Goal: Contribute content: Contribute content

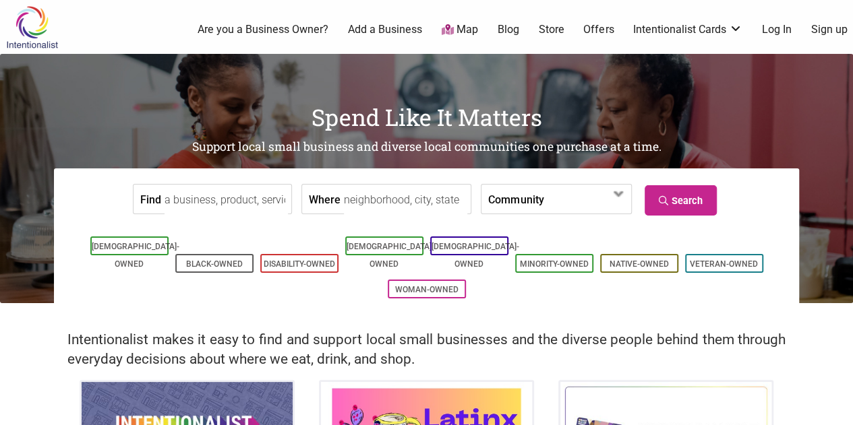
click at [245, 202] on input "Find" at bounding box center [225, 200] width 123 height 30
click at [287, 199] on form "Find Where Community Asian-Owned Black-Owned Disability-Owned Family-Owned Lati…" at bounding box center [426, 199] width 724 height 41
click at [255, 193] on input "Find" at bounding box center [225, 200] width 123 height 30
type input "Ma and Pops"
click at [390, 203] on input "Where" at bounding box center [405, 200] width 123 height 30
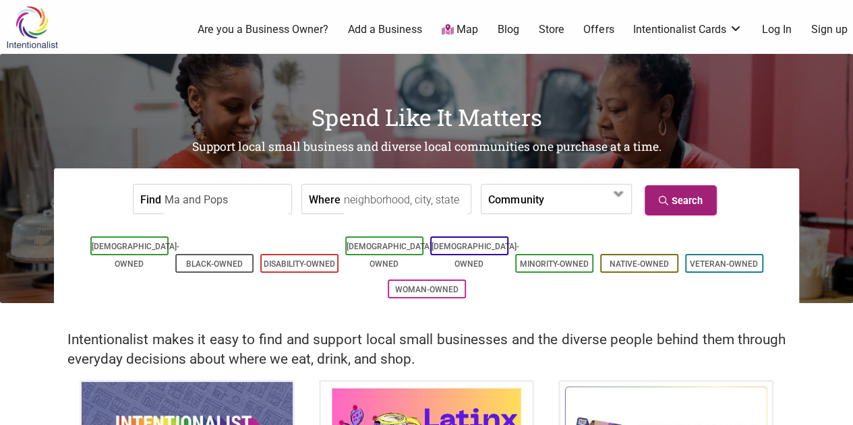
click at [689, 199] on link "Search" at bounding box center [680, 200] width 72 height 30
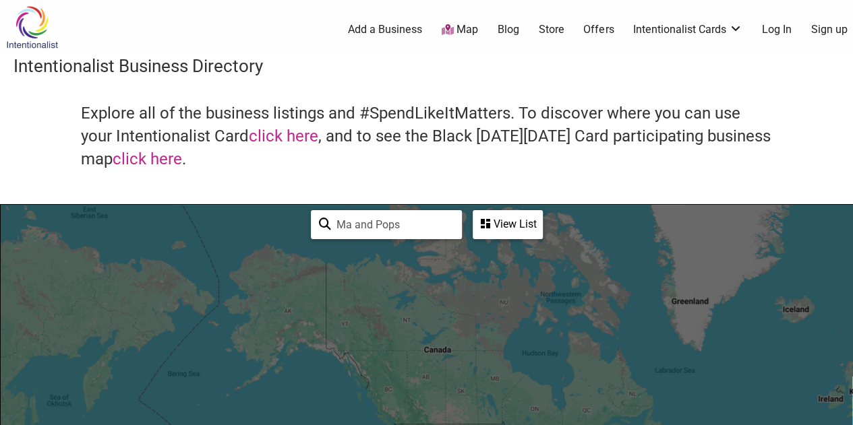
click at [636, 156] on h4 "Explore all of the business listings and #SpendLikeItMatters. To discover where…" at bounding box center [426, 136] width 691 height 68
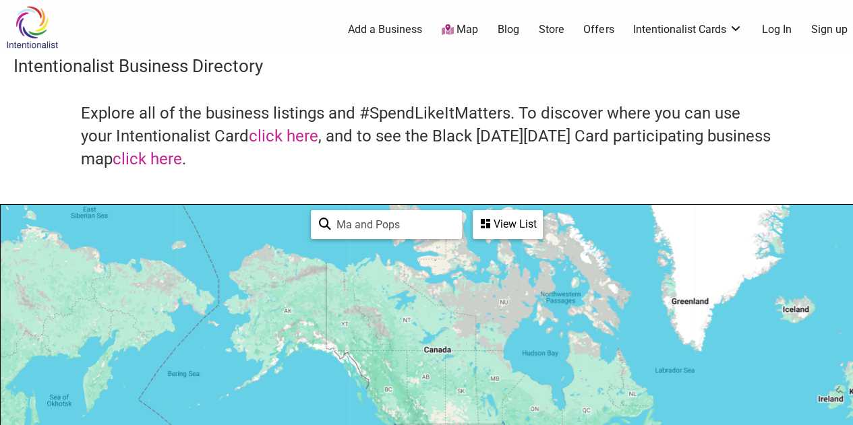
click at [398, 32] on link "Add a Business" at bounding box center [385, 29] width 74 height 15
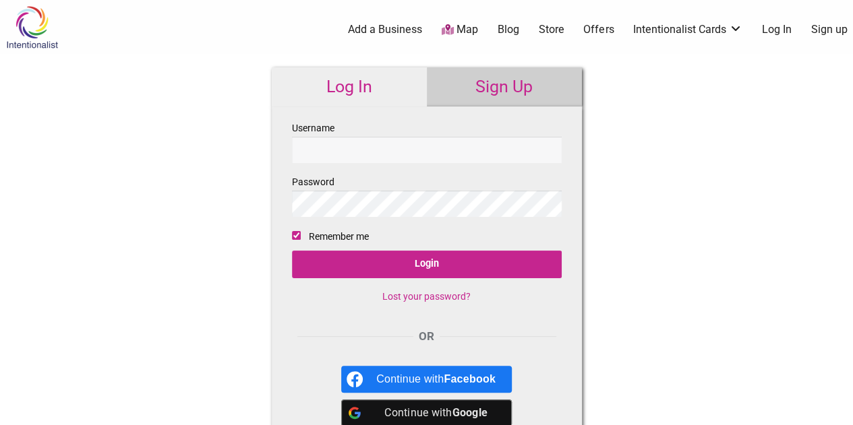
click at [487, 88] on link "Sign Up" at bounding box center [504, 86] width 155 height 39
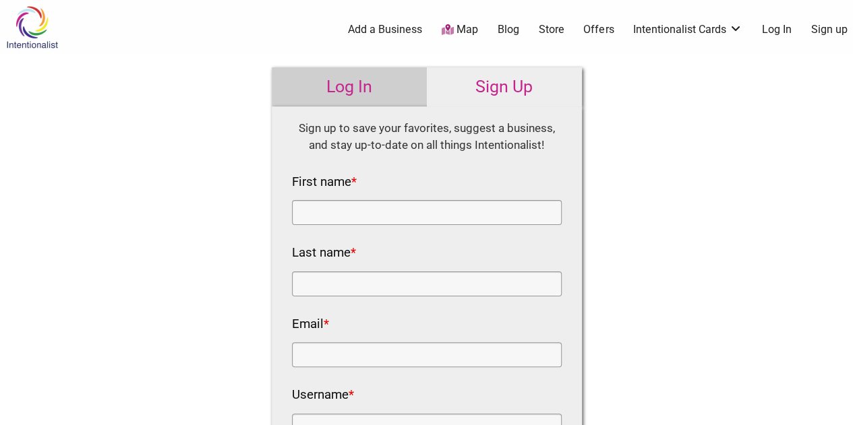
click at [368, 25] on link "Add a Business" at bounding box center [385, 29] width 74 height 15
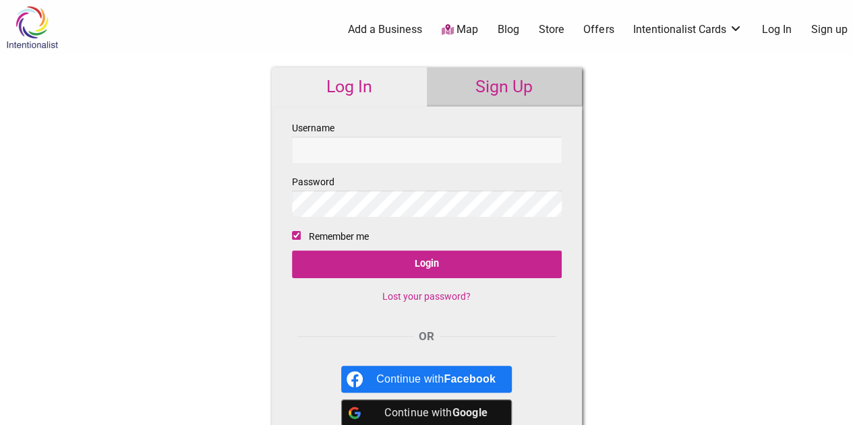
click at [682, 293] on div "Intentionalist Spend like it matters 0 Add a Business Map Blog Store Offers Int…" at bounding box center [426, 402] width 853 height 805
click at [552, 26] on link "Store" at bounding box center [551, 29] width 26 height 15
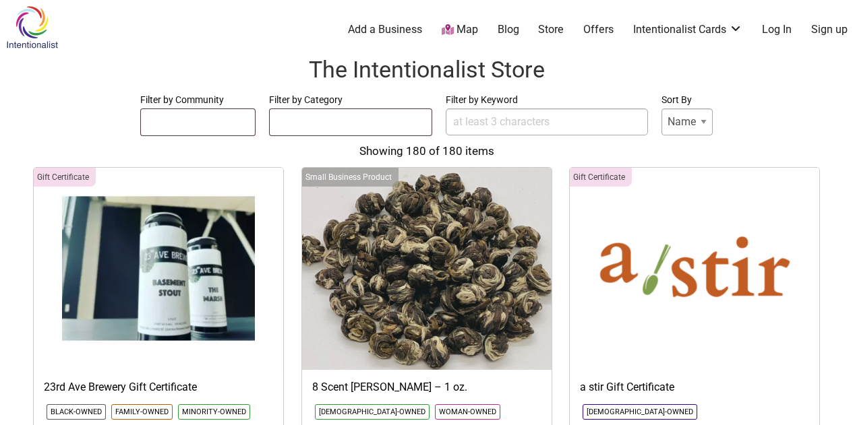
select select
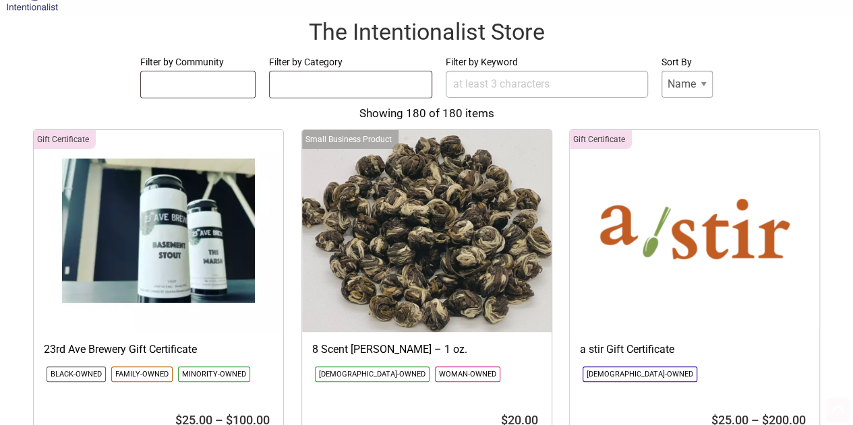
scroll to position [202, 0]
